Goal: Obtain resource: Download file/media

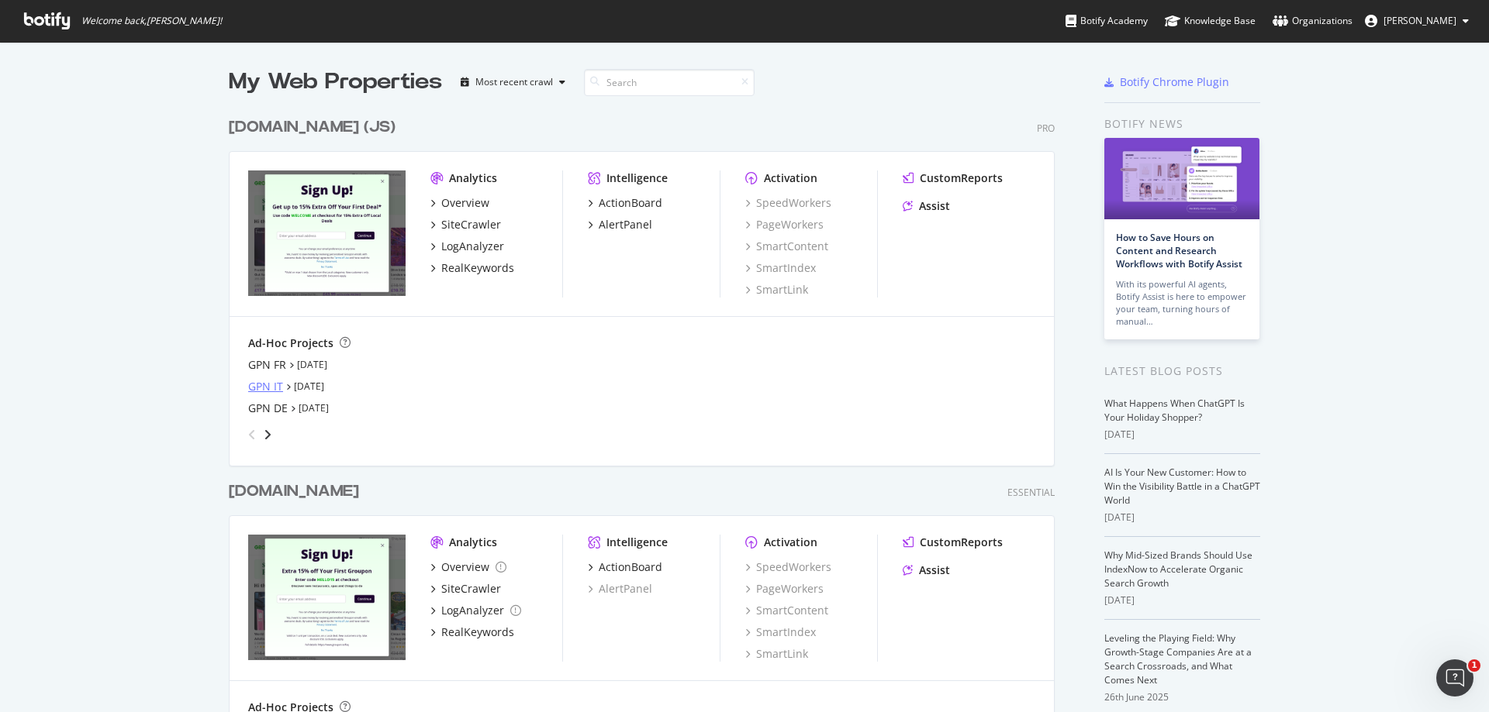
click at [272, 390] on div "GPN IT" at bounding box center [265, 387] width 35 height 16
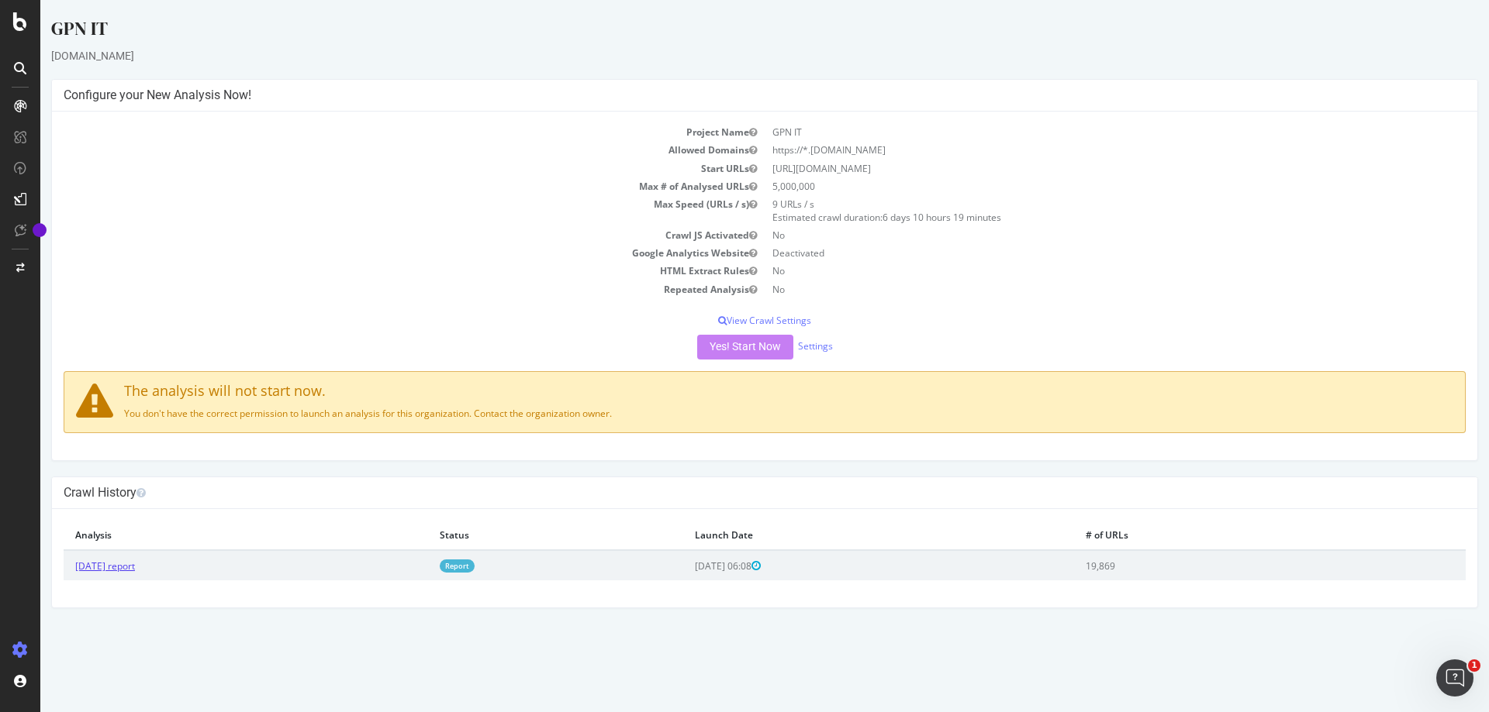
click at [134, 567] on link "[DATE] report" at bounding box center [105, 566] width 60 height 13
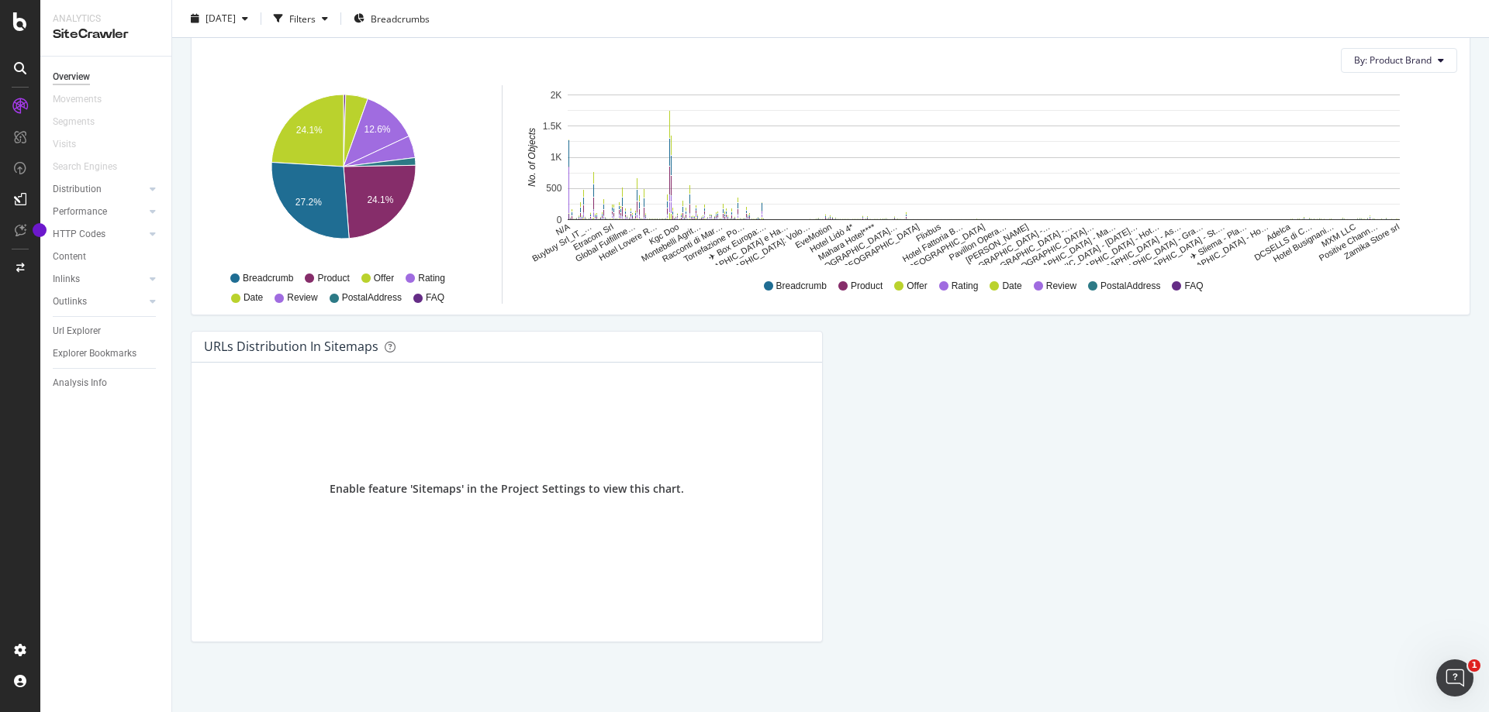
scroll to position [996, 0]
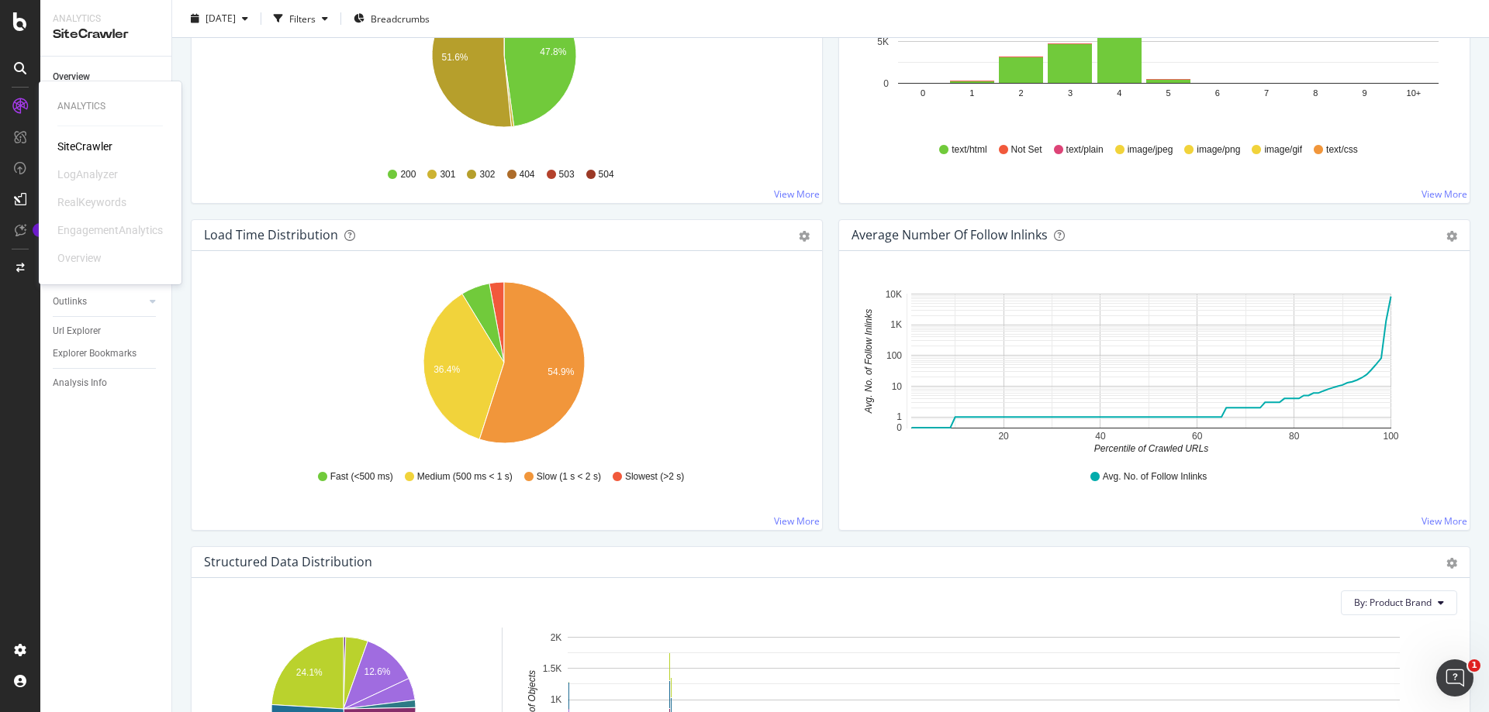
click at [83, 146] on div "SiteCrawler" at bounding box center [84, 147] width 55 height 16
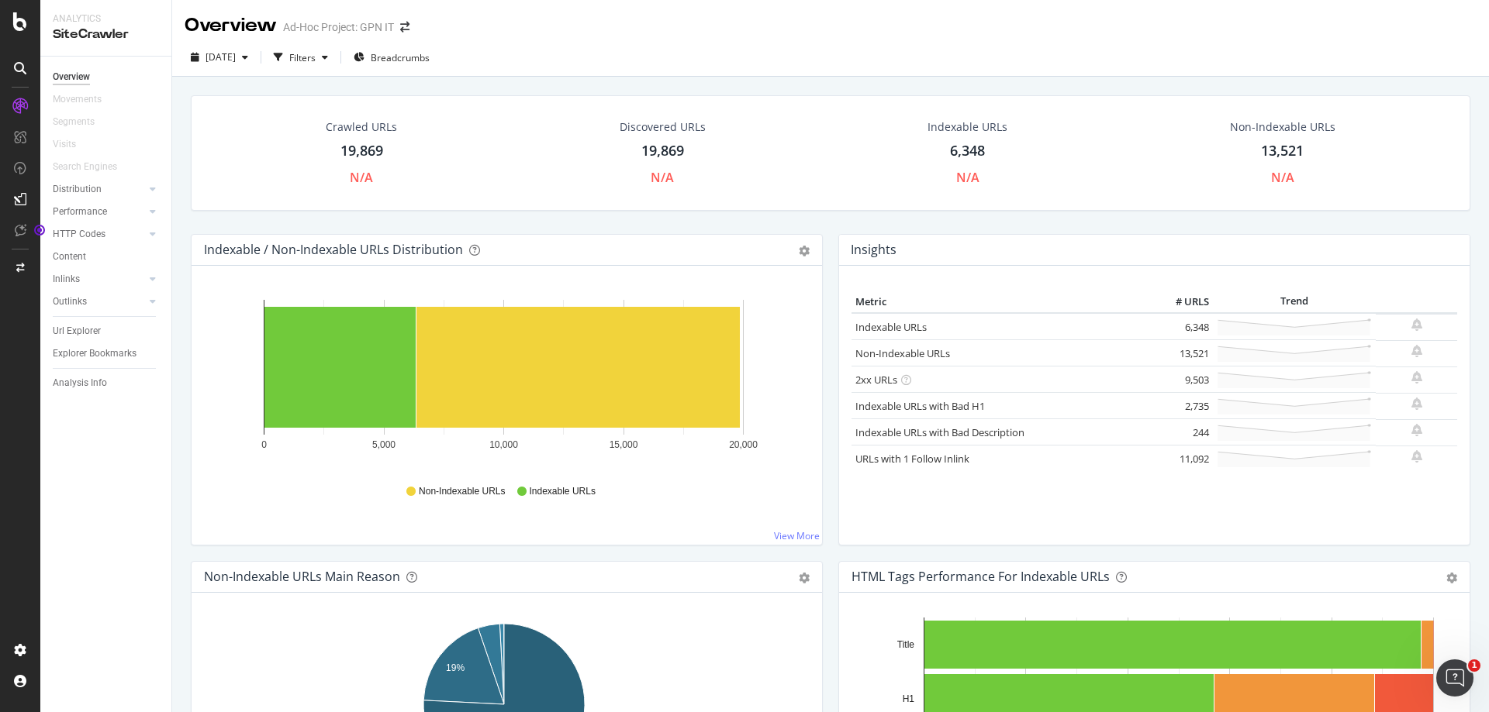
click at [74, 76] on div "Overview" at bounding box center [71, 77] width 37 height 16
click at [248, 58] on icon "button" at bounding box center [245, 57] width 6 height 9
click at [645, 41] on div "[DATE] Filters Breadcrumbs" at bounding box center [830, 58] width 1316 height 38
click at [328, 60] on icon "button" at bounding box center [325, 57] width 6 height 9
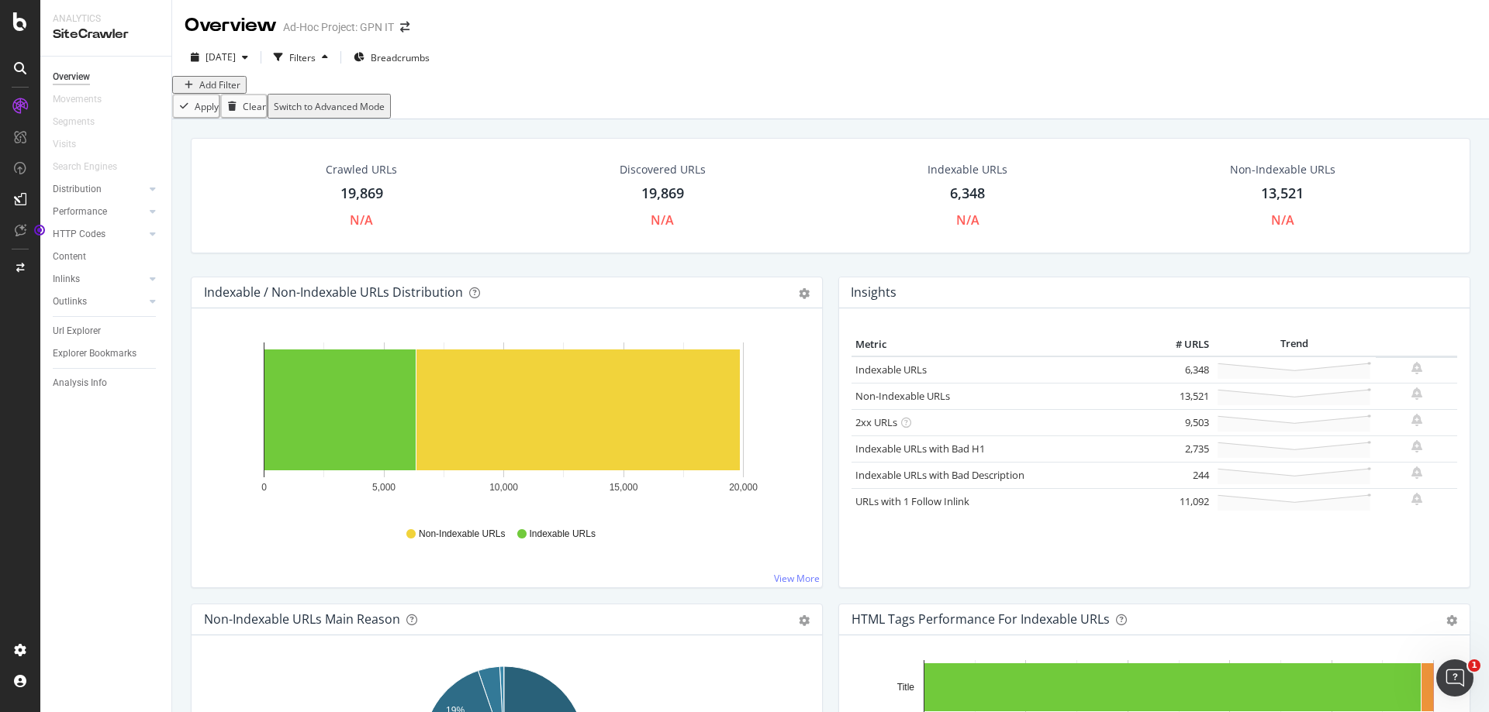
click at [225, 91] on div "Add Filter" at bounding box center [209, 84] width 62 height 13
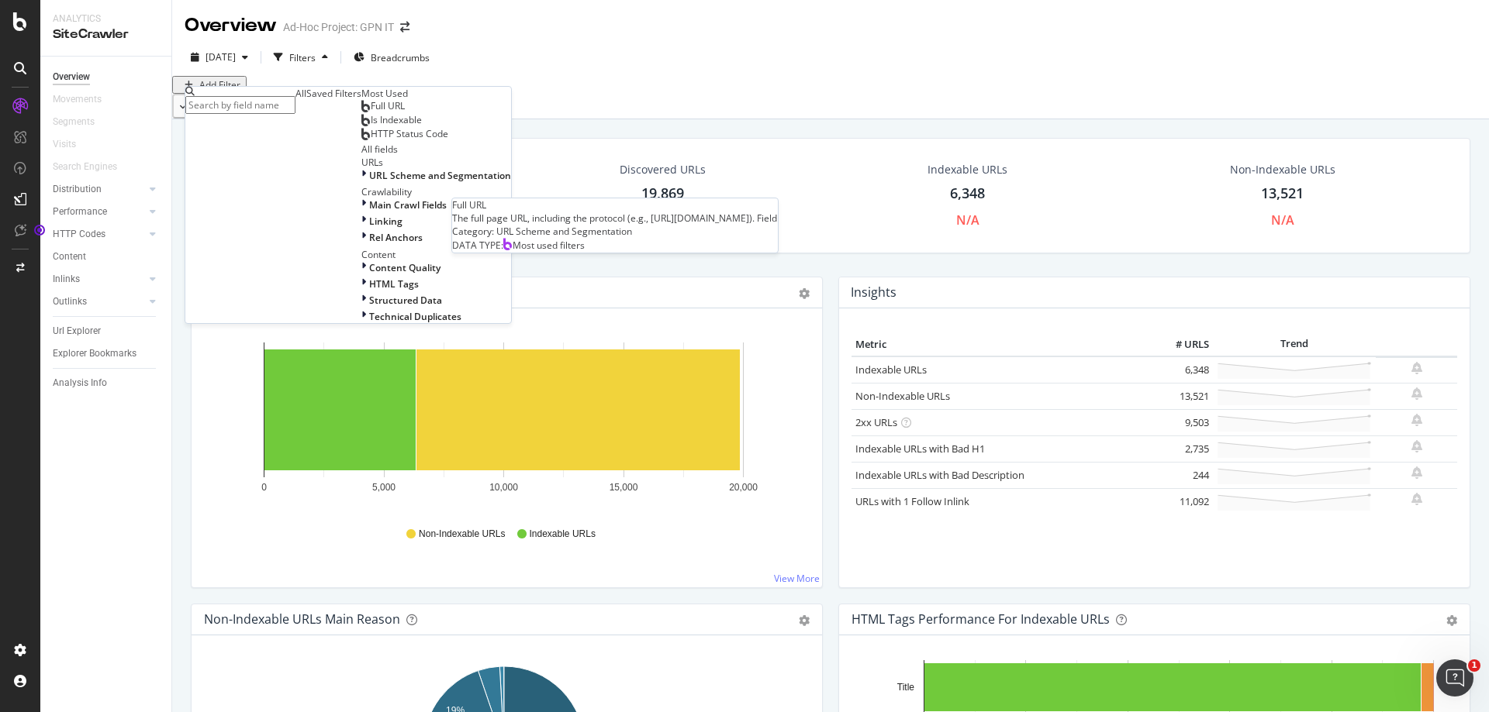
click at [361, 112] on div "Full URL" at bounding box center [382, 106] width 43 height 12
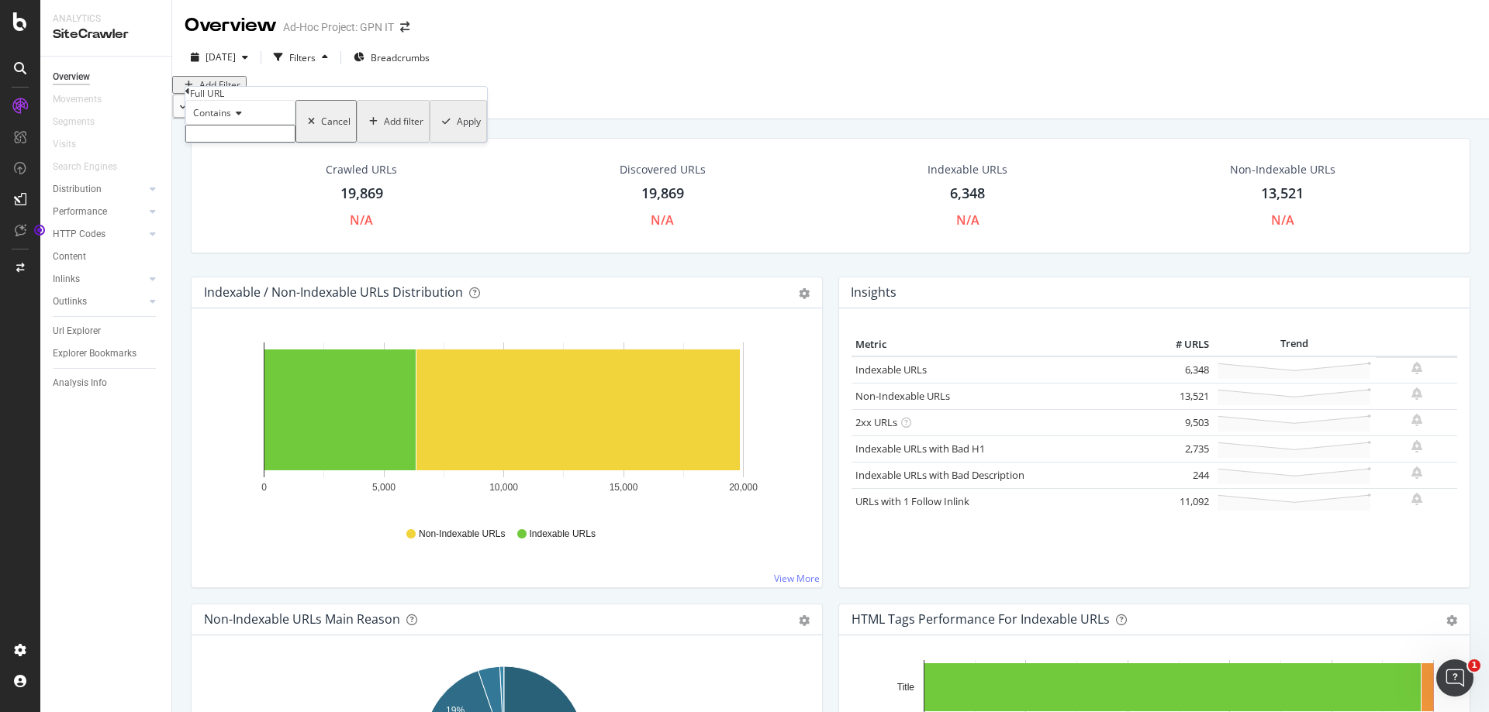
click at [286, 125] on div "Contains" at bounding box center [240, 112] width 110 height 25
click at [295, 125] on div "Contains" at bounding box center [240, 112] width 110 height 25
click at [284, 143] on input "text" at bounding box center [240, 134] width 110 height 18
paste input "[URL][DOMAIN_NAME]"
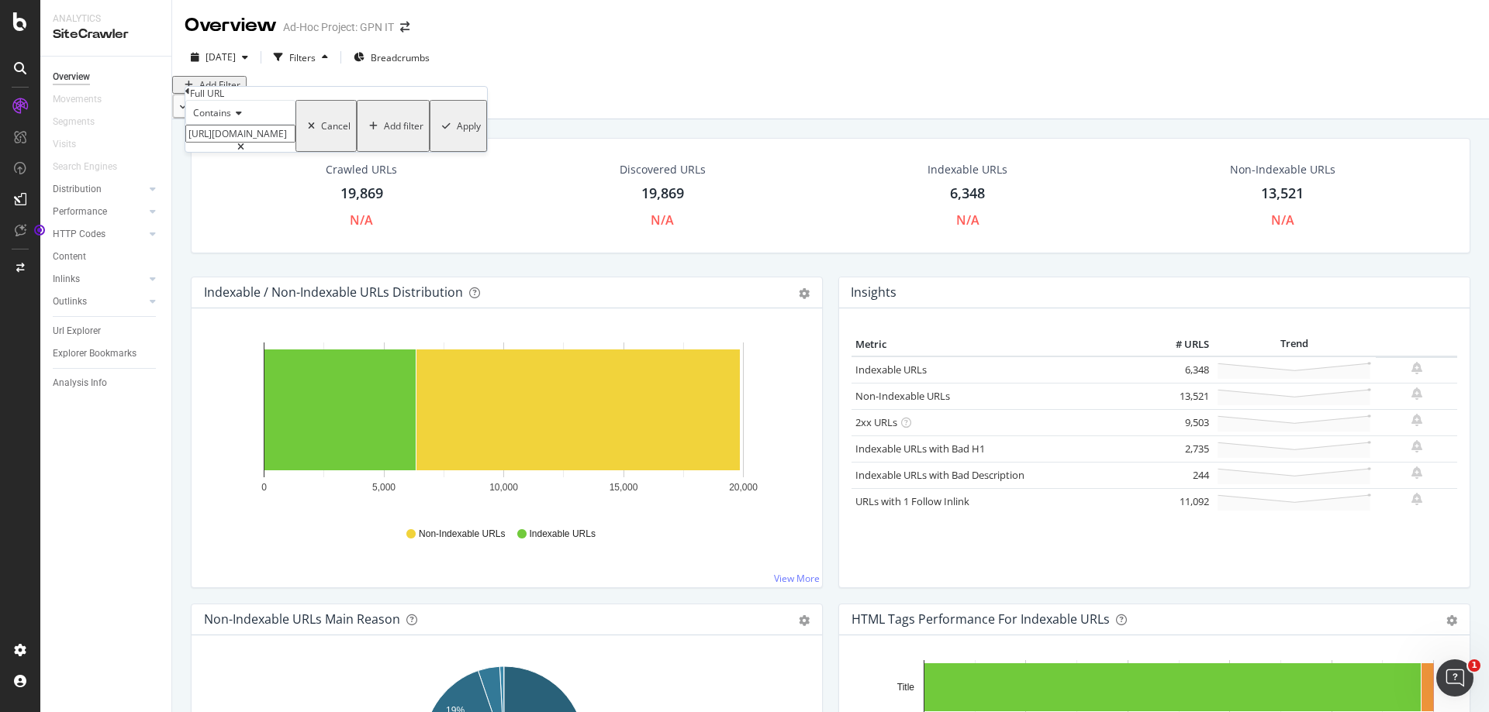
type input "[URL][DOMAIN_NAME]"
click at [457, 133] on div "Apply" at bounding box center [469, 125] width 24 height 13
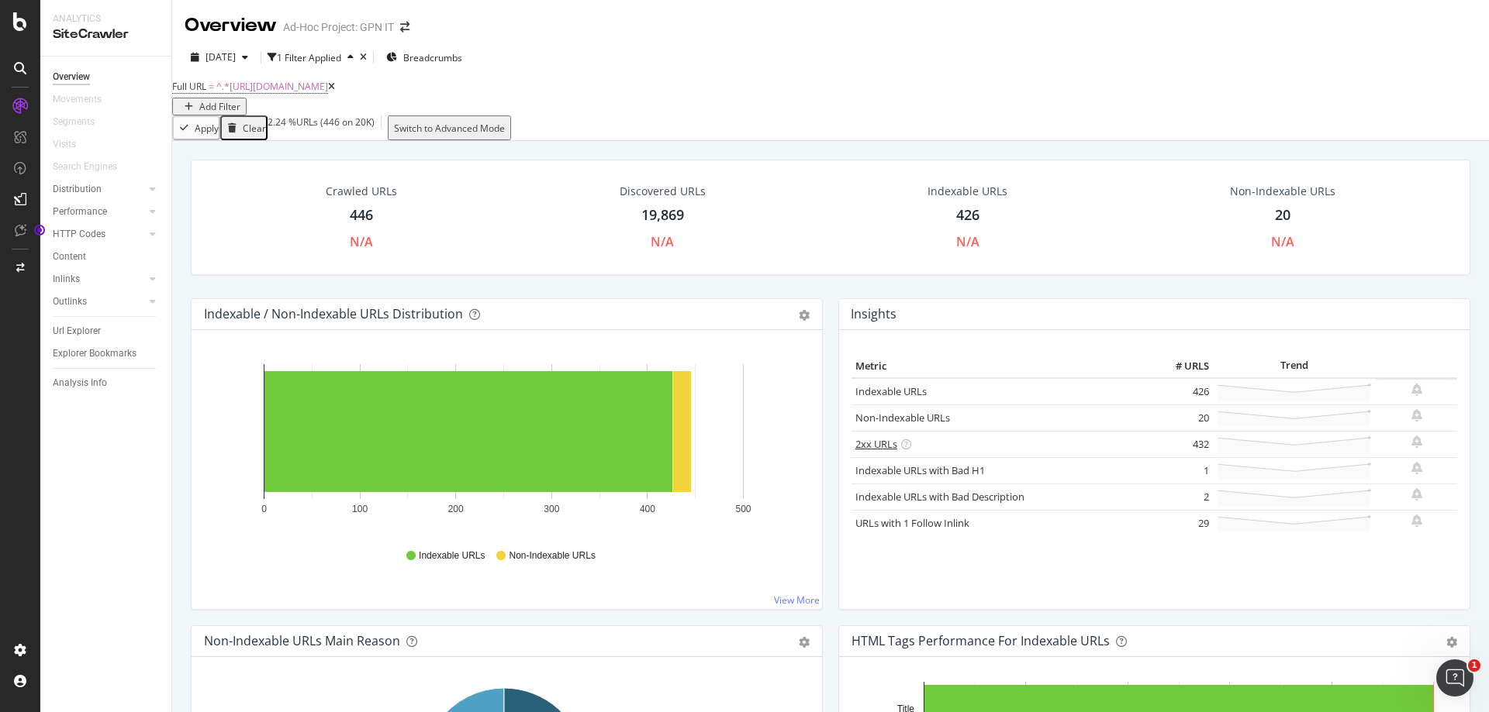
click at [863, 449] on link "2xx URLs" at bounding box center [876, 444] width 42 height 14
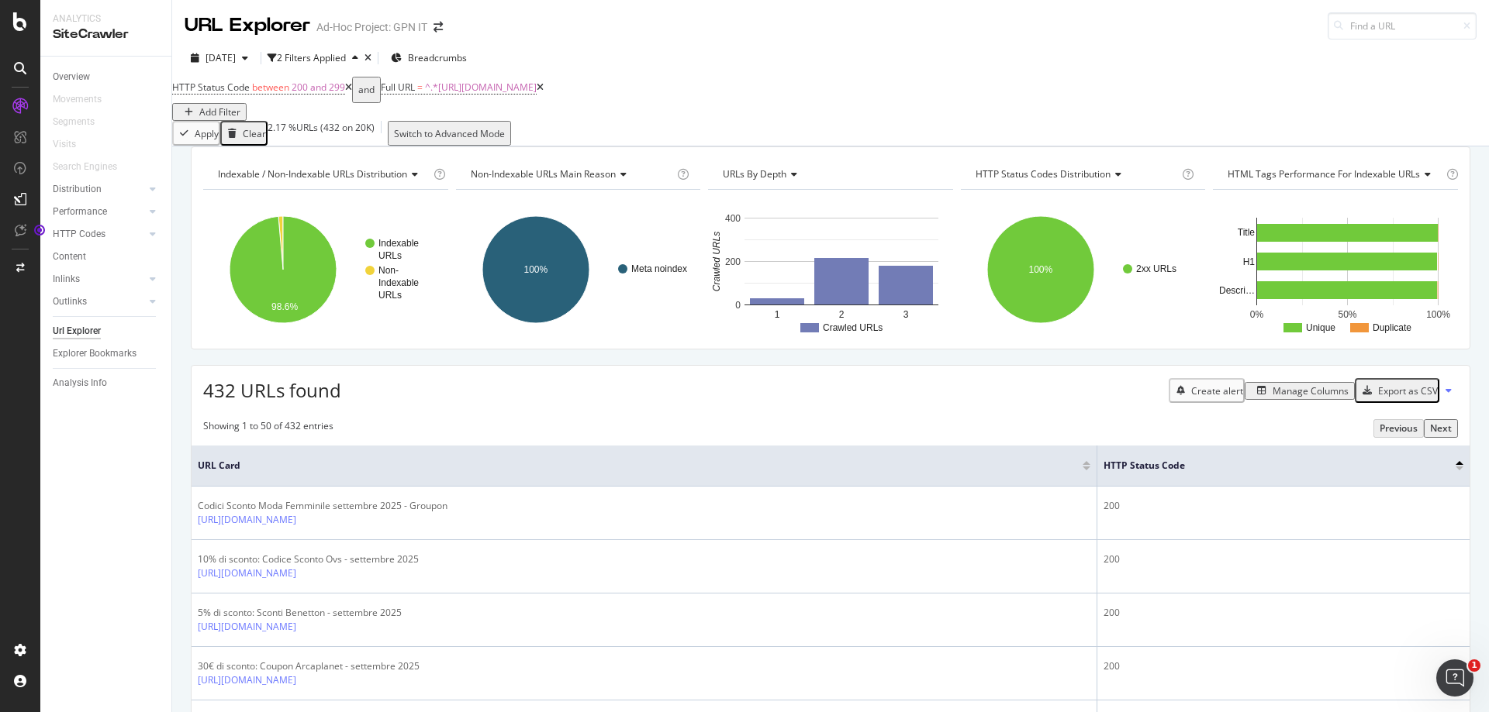
click at [1378, 398] on div "Export as CSV" at bounding box center [1408, 391] width 60 height 13
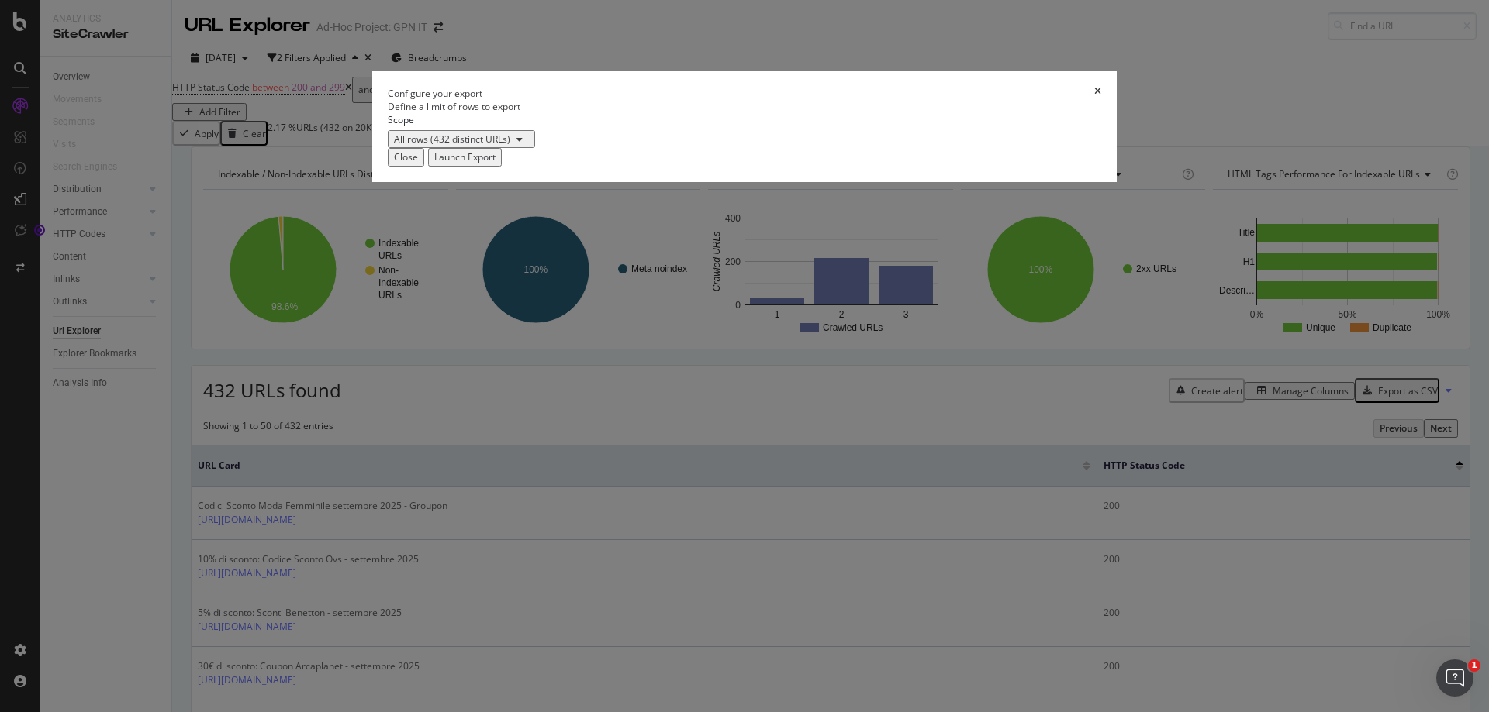
click at [495, 164] on div "Launch Export" at bounding box center [464, 156] width 61 height 13
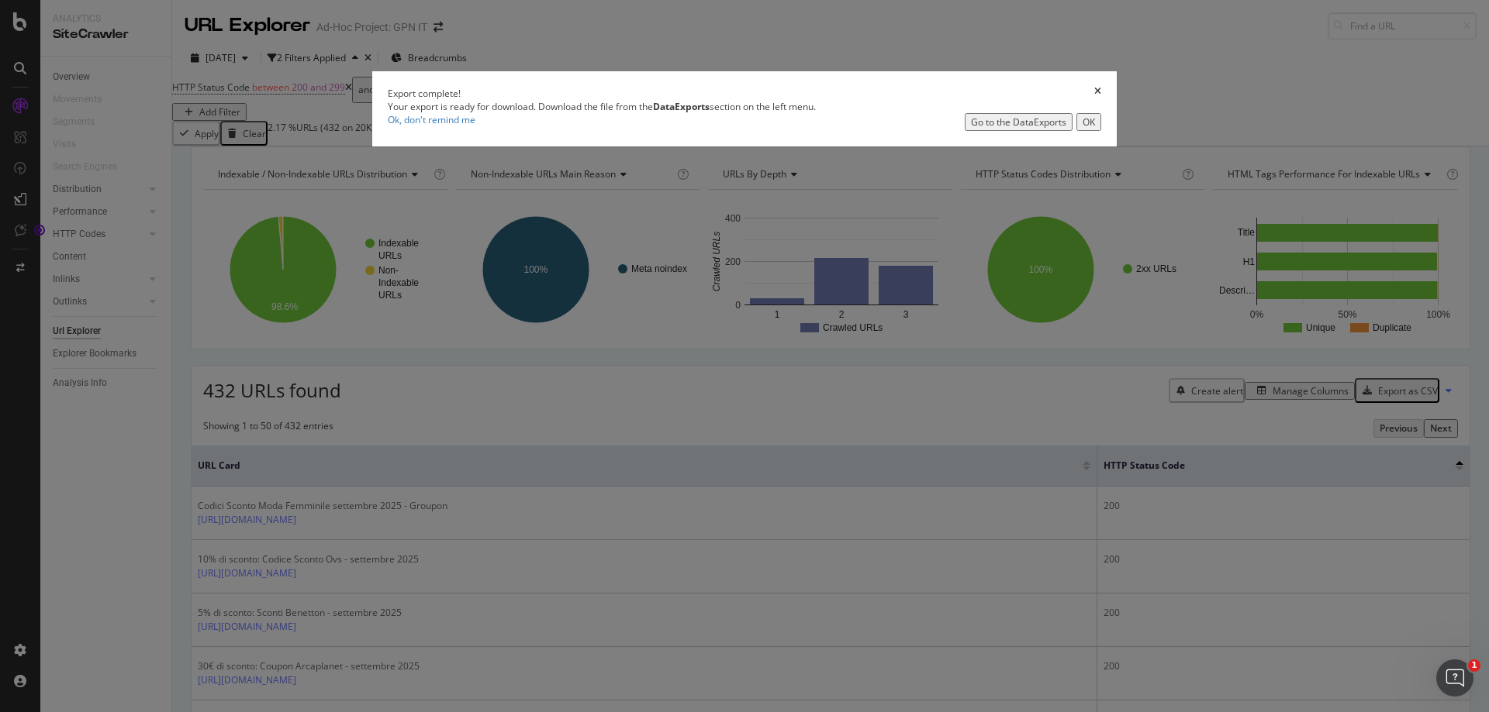
click at [971, 129] on div "Go to the DataExports" at bounding box center [1018, 122] width 95 height 13
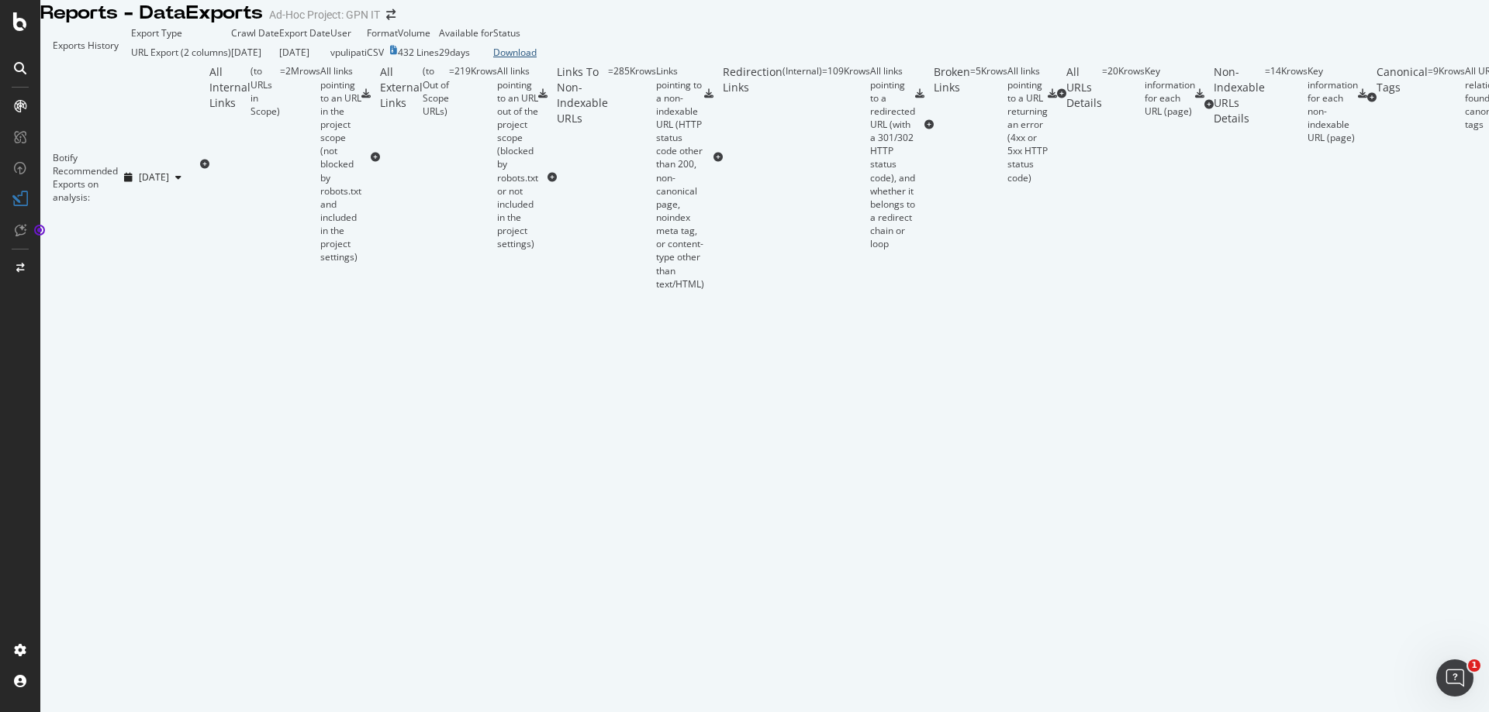
click at [536, 59] on div "Download" at bounding box center [514, 52] width 43 height 13
